Goal: Information Seeking & Learning: Learn about a topic

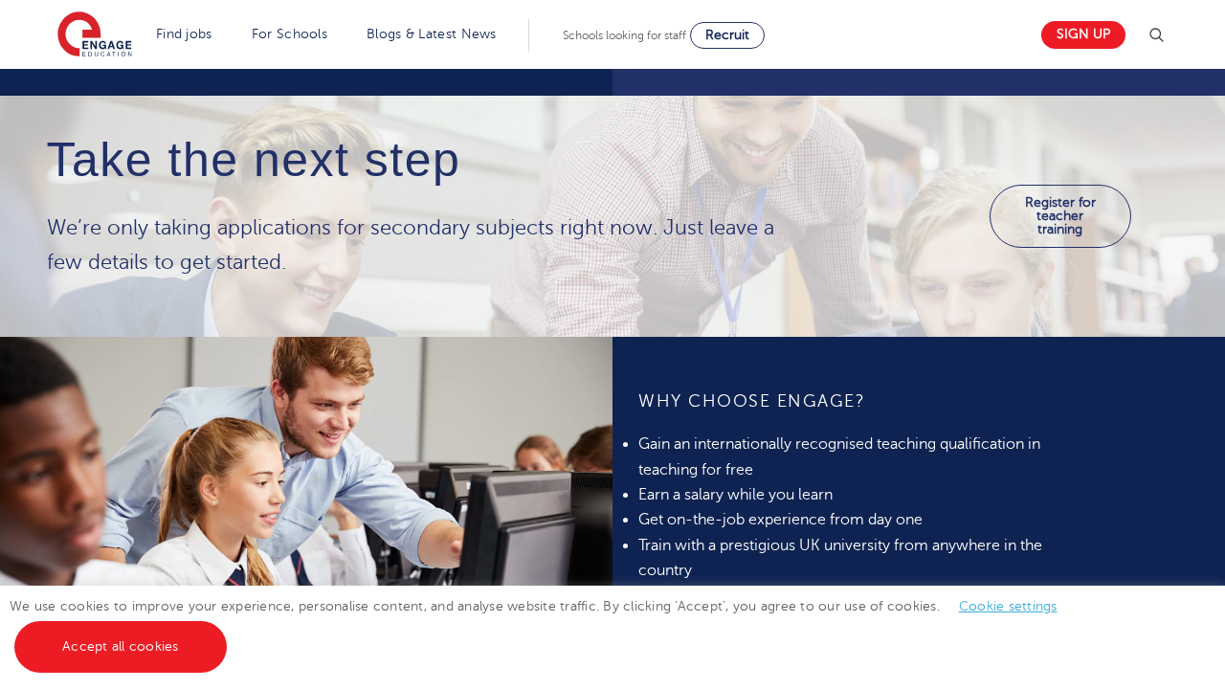
scroll to position [1048, 0]
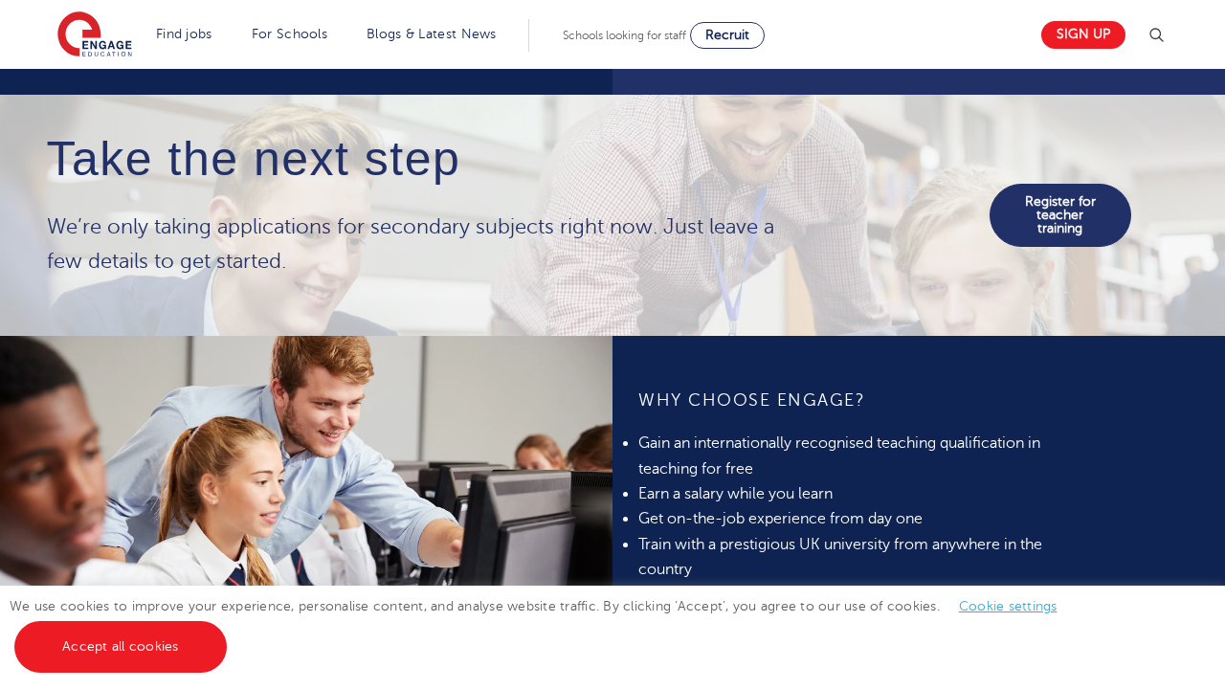
click at [1011, 201] on link "Register for teacher training" at bounding box center [1059, 215] width 141 height 63
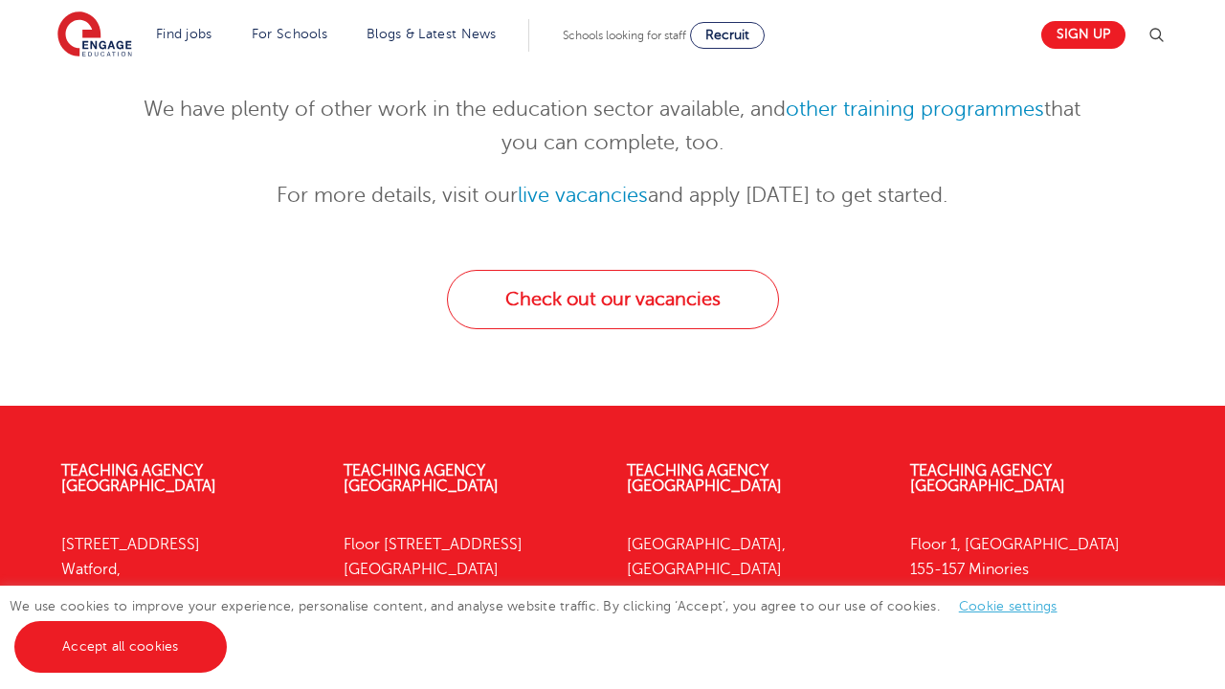
scroll to position [333, 0]
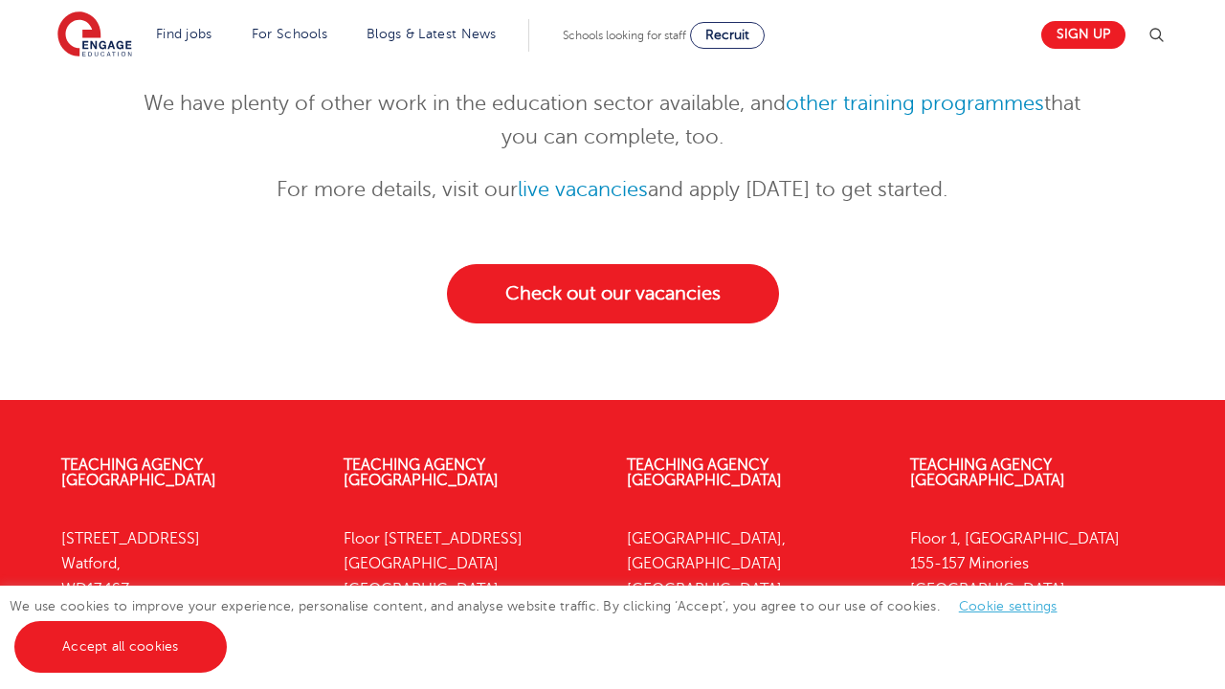
click at [696, 320] on link "Check out our vacancies" at bounding box center [613, 293] width 332 height 59
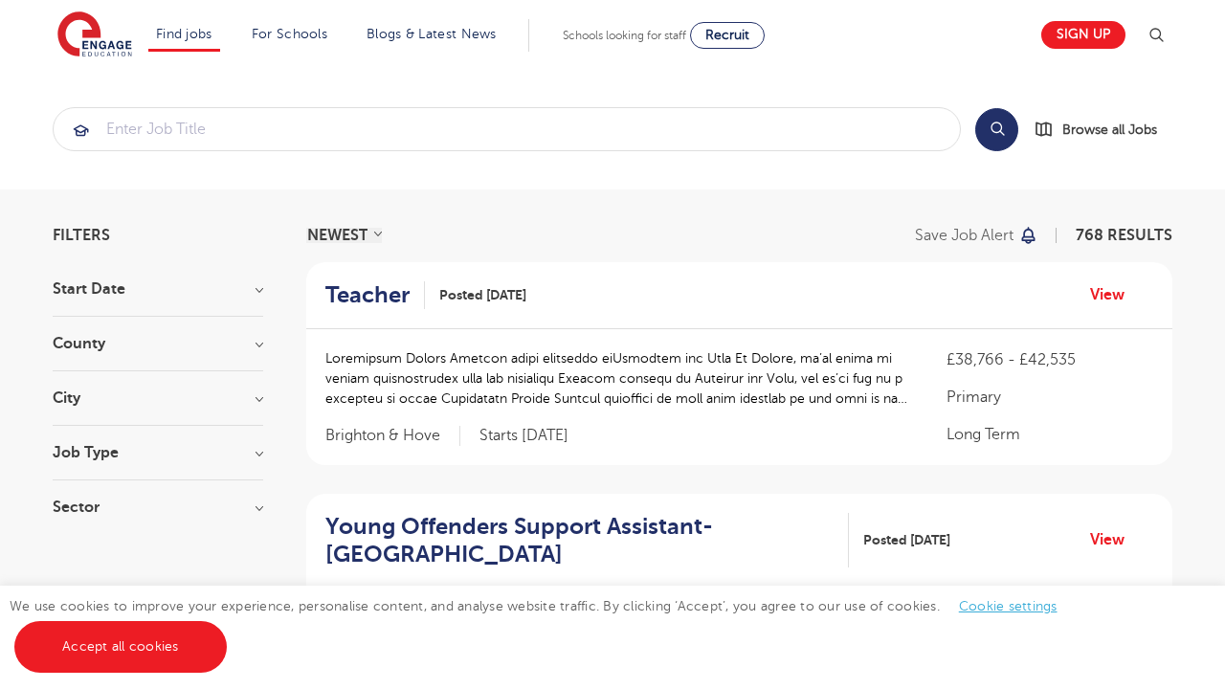
click at [192, 353] on div "County London 484 Hertfordshire 114 Leeds 33 West Sussex 13 Brighton & Hove 9 S…" at bounding box center [158, 353] width 210 height 35
click at [254, 346] on h3 "County" at bounding box center [158, 343] width 210 height 15
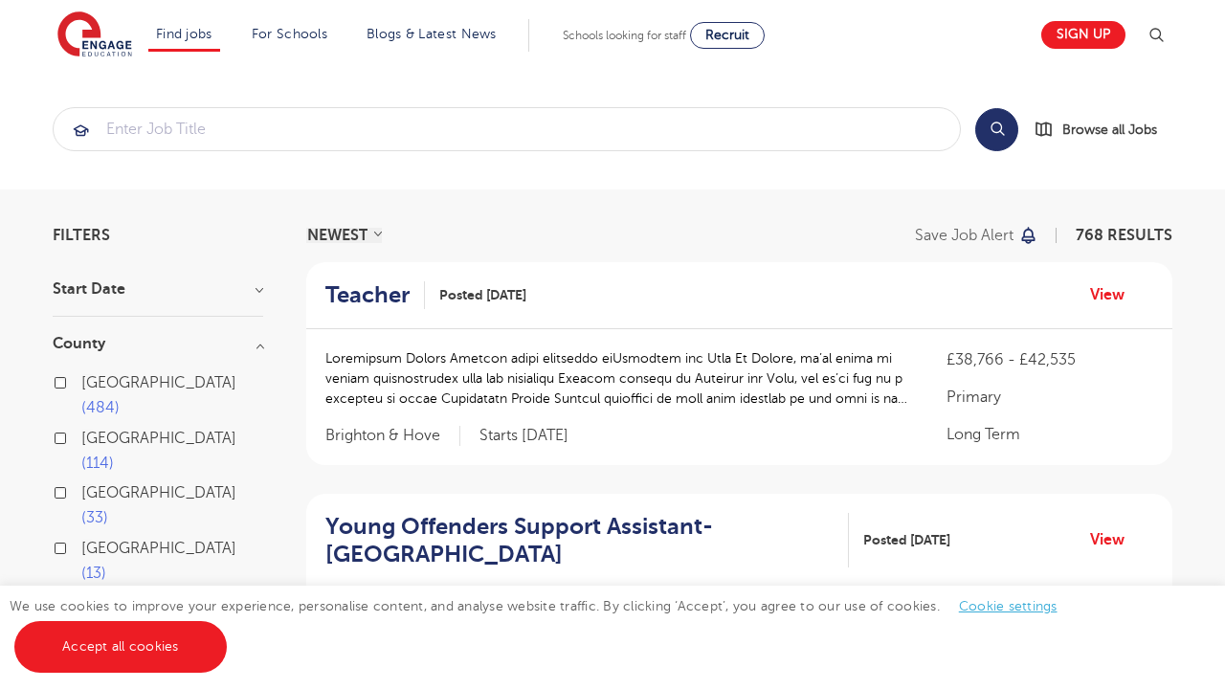
click at [133, 391] on label "London 484" at bounding box center [172, 395] width 182 height 51
click at [94, 386] on input "London 484" at bounding box center [87, 380] width 12 height 12
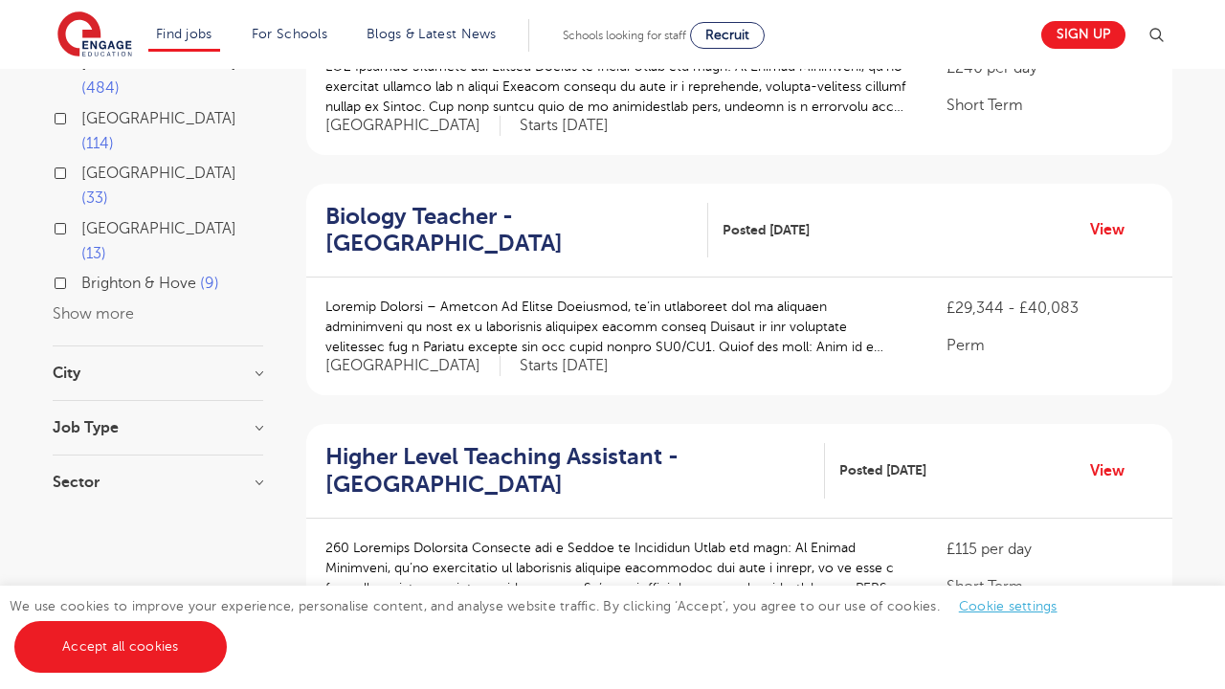
scroll to position [325, 0]
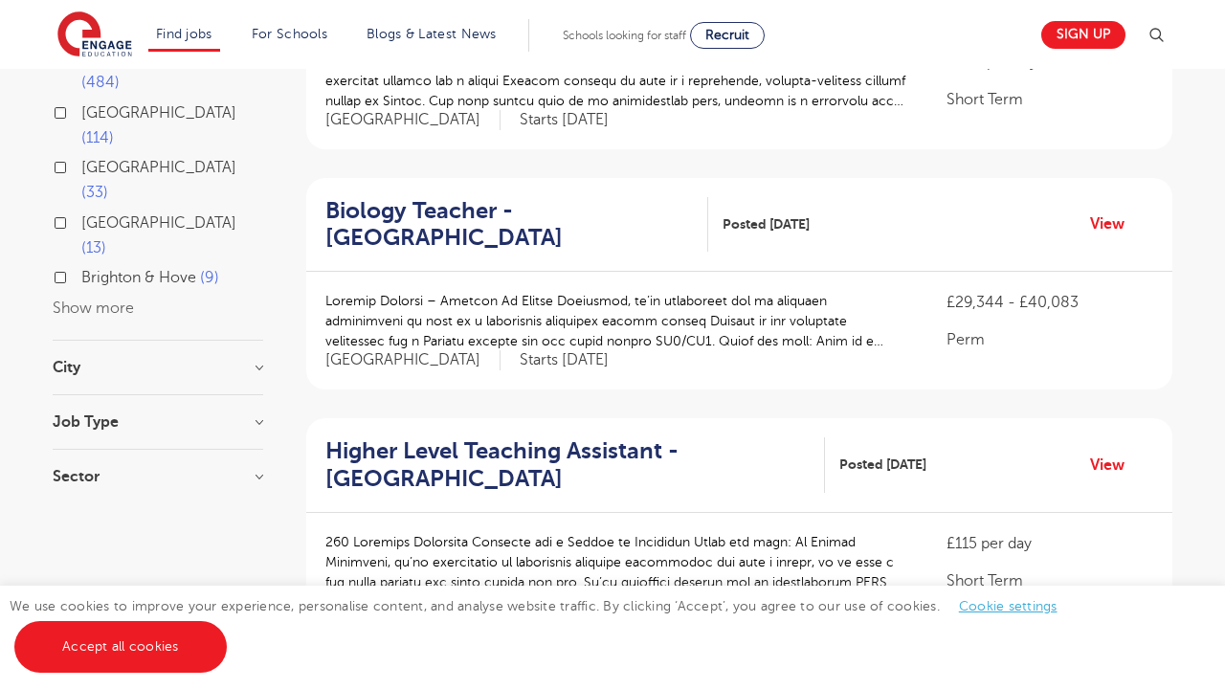
click at [156, 360] on h3 "City" at bounding box center [158, 367] width 210 height 15
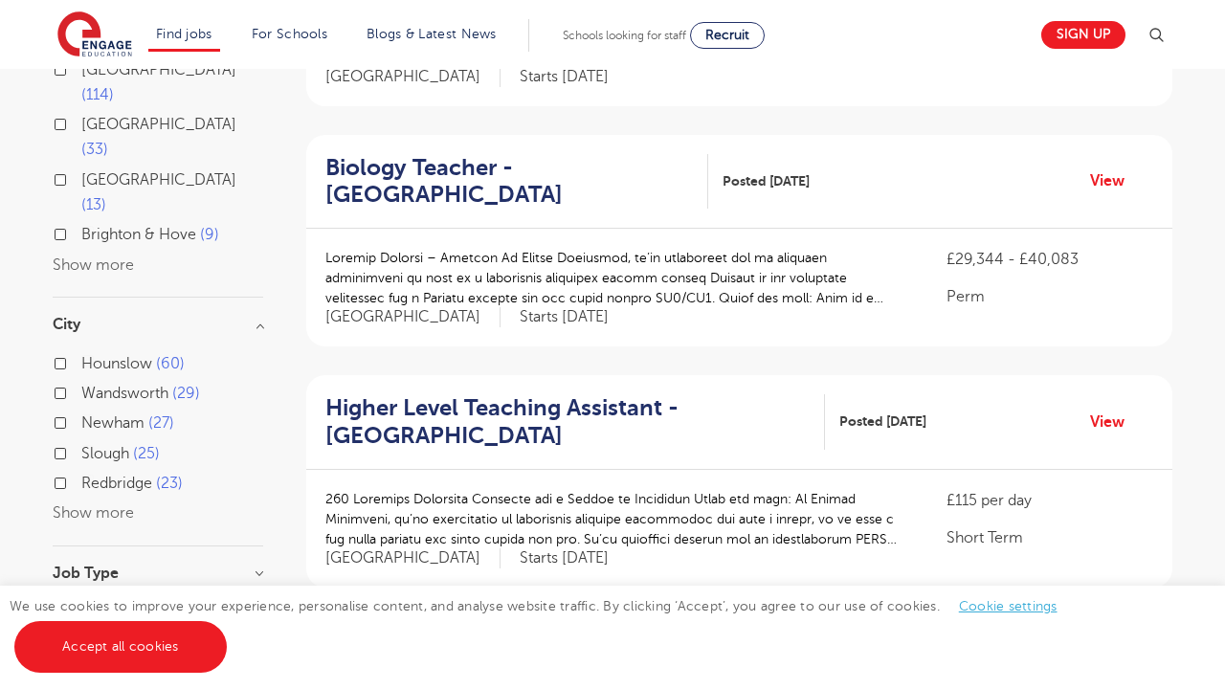
scroll to position [367, 0]
click at [116, 505] on button "Show more" at bounding box center [93, 513] width 81 height 17
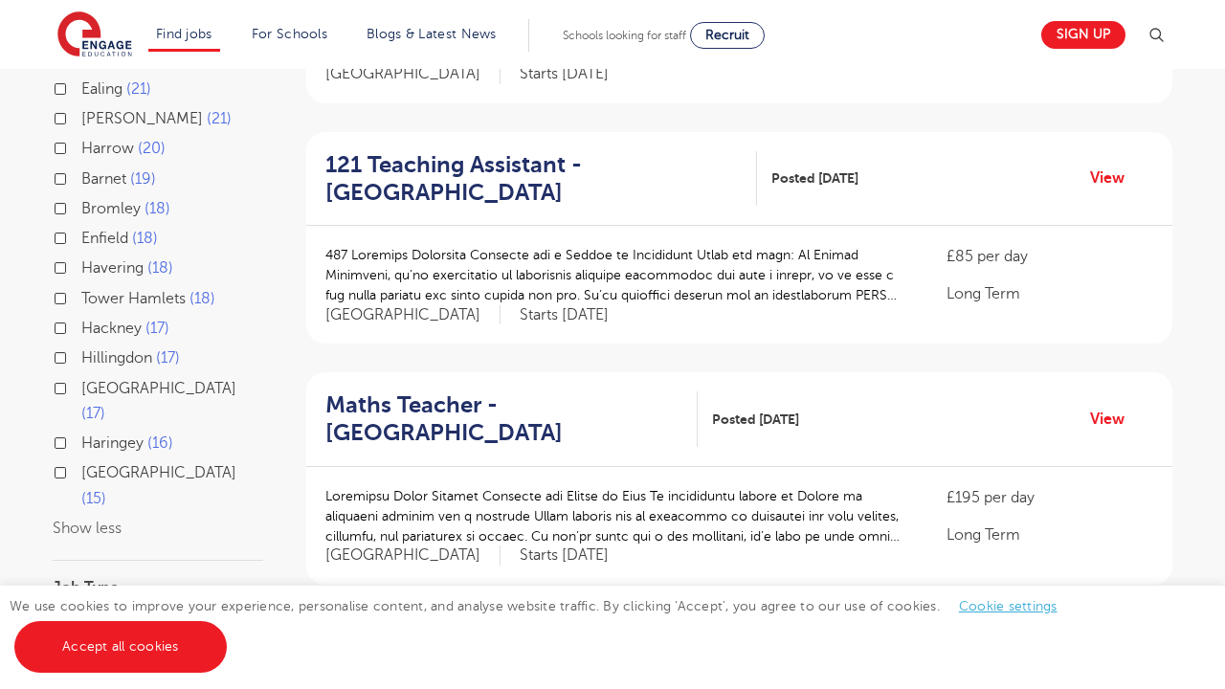
scroll to position [853, 0]
click at [102, 417] on section "Start Date County London 484 Hertfordshire 114 Leeds 33 West Sussex 13 Brighton…" at bounding box center [158, 48] width 210 height 1240
click at [114, 579] on h3 "Job Type" at bounding box center [158, 586] width 210 height 15
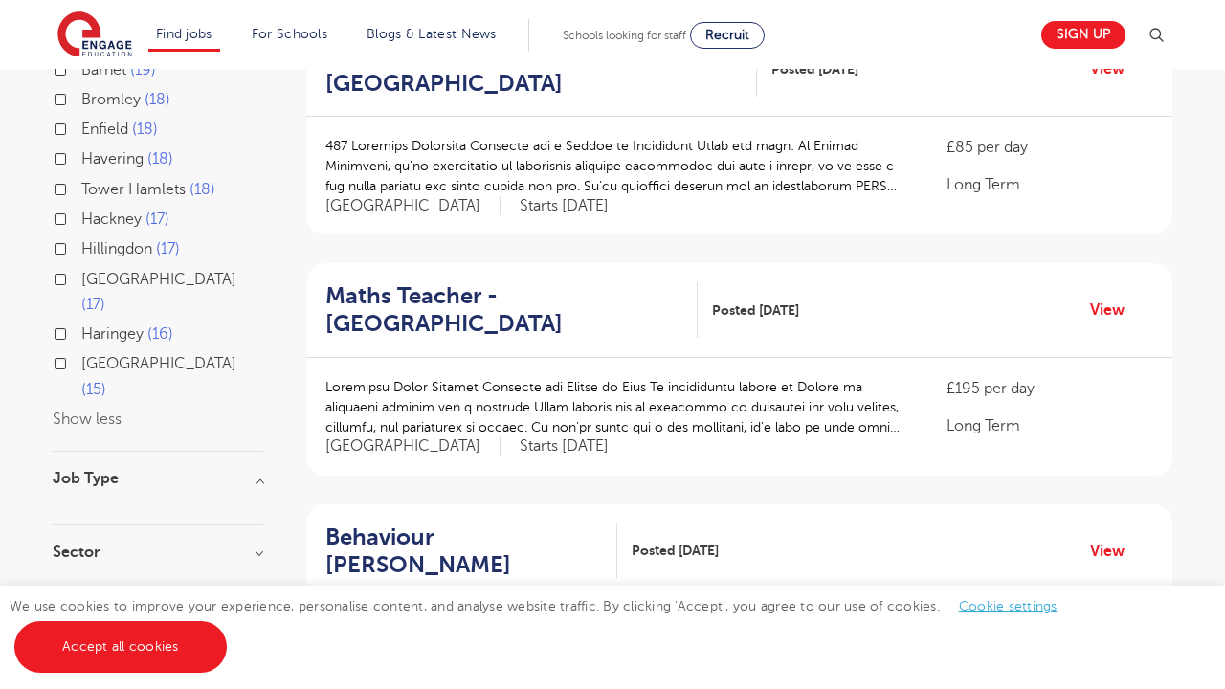
scroll to position [963, 0]
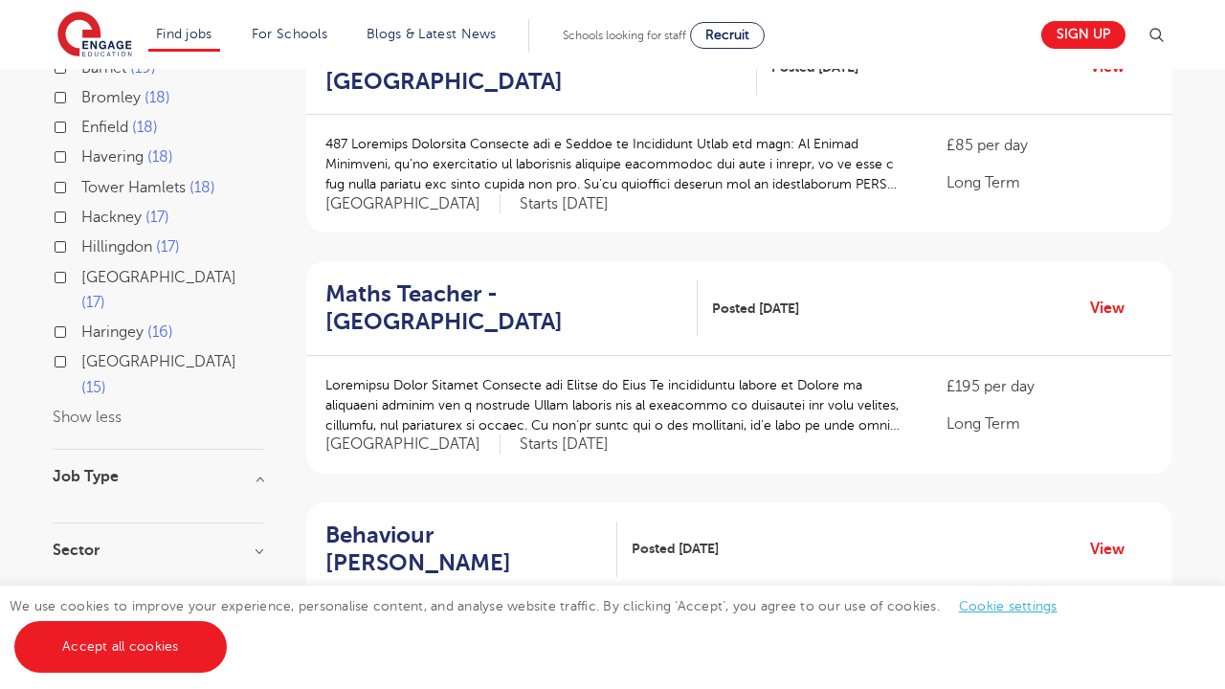
click at [134, 484] on div at bounding box center [158, 493] width 210 height 19
click at [126, 469] on h3 "Job Type" at bounding box center [158, 476] width 210 height 15
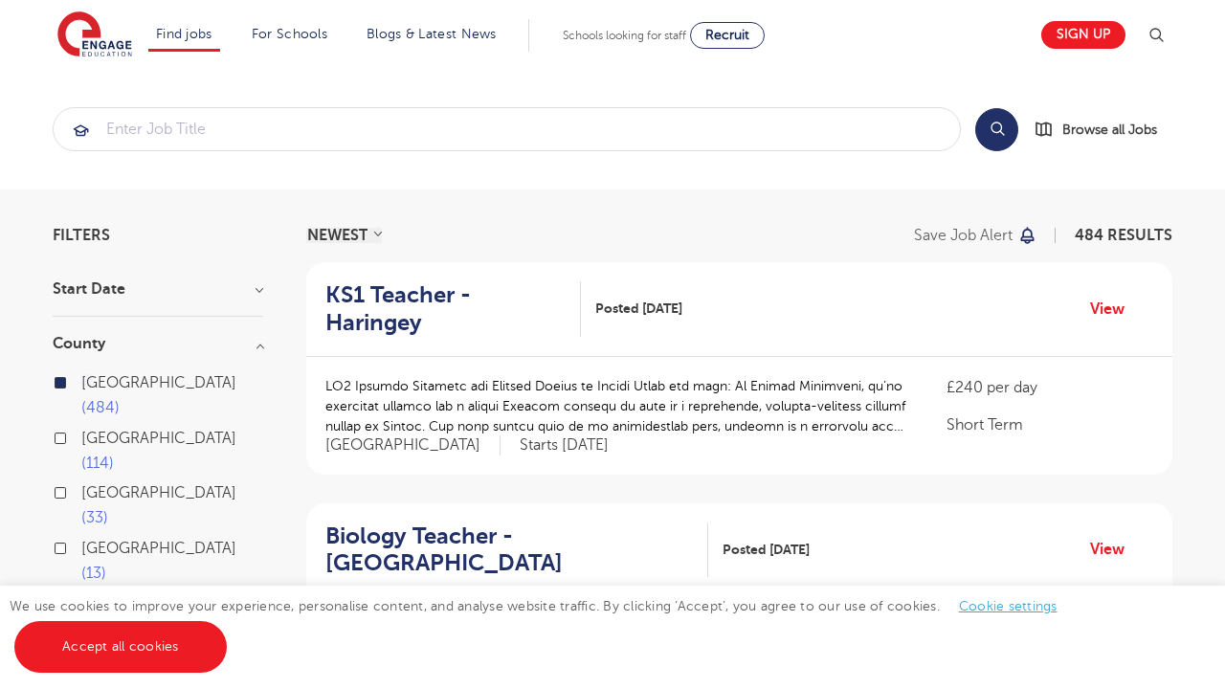
scroll to position [0, 0]
